Goal: Information Seeking & Learning: Find specific fact

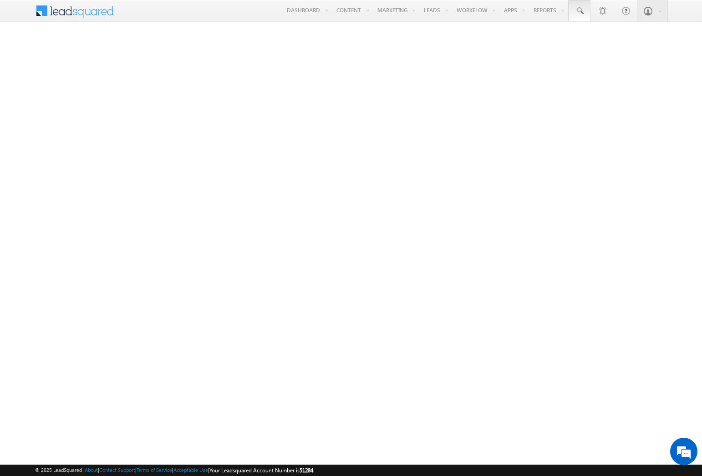
click at [579, 11] on span at bounding box center [579, 10] width 9 height 9
type input "8973728833"
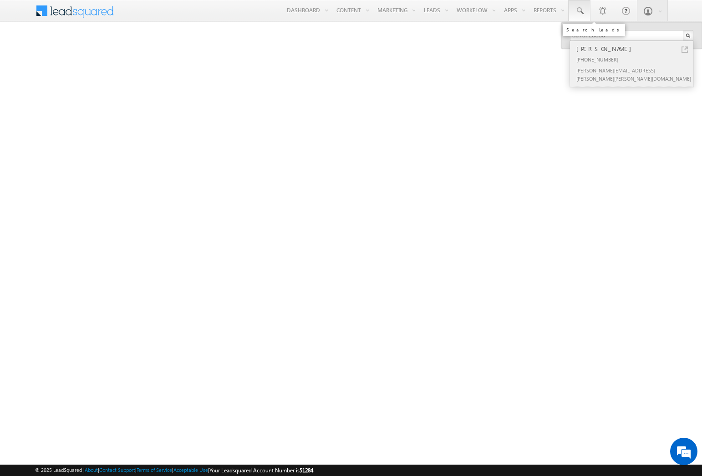
click at [636, 49] on div "[PERSON_NAME]" at bounding box center [636, 49] width 122 height 10
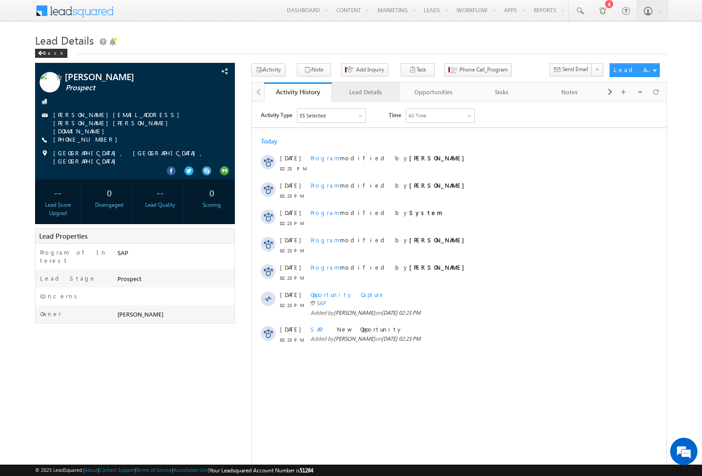
click at [365, 92] on div "Lead Details" at bounding box center [365, 92] width 52 height 11
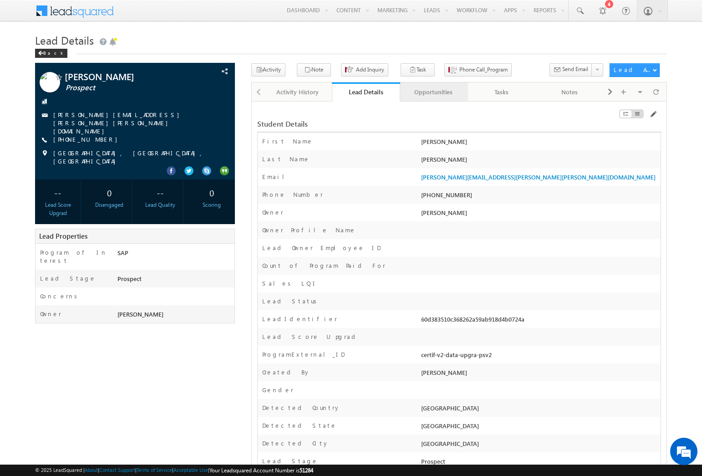
click at [433, 92] on div "Opportunities" at bounding box center [433, 92] width 52 height 11
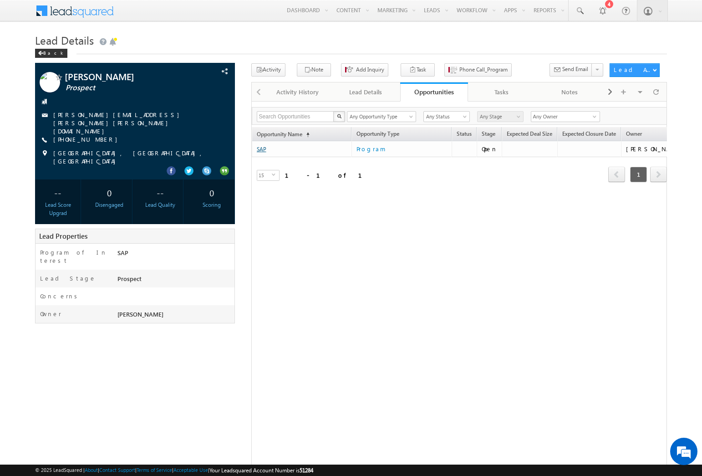
click at [261, 149] on link "SAP" at bounding box center [262, 149] width 10 height 7
